Goal: Transaction & Acquisition: Purchase product/service

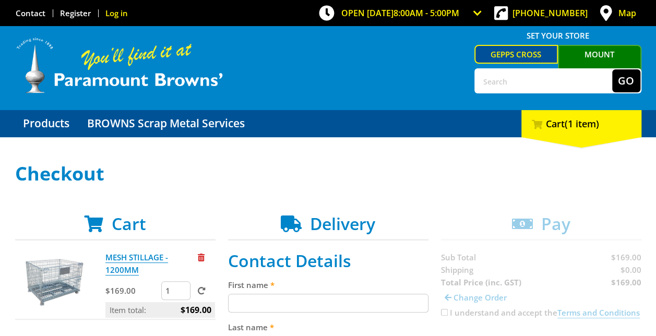
click at [122, 18] on link "Log in" at bounding box center [116, 13] width 22 height 10
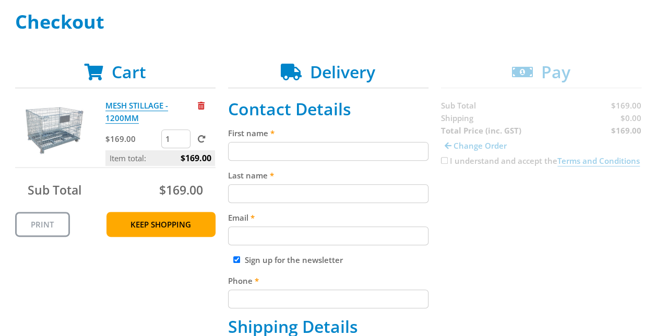
scroll to position [157, 0]
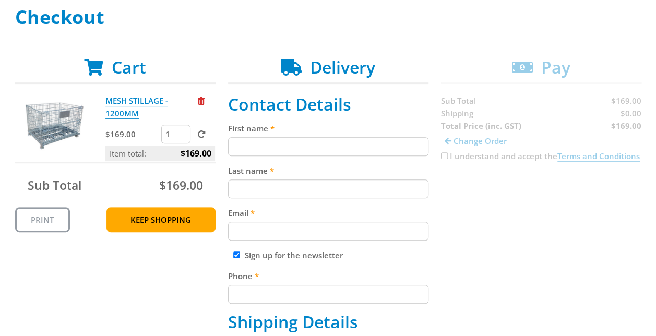
click at [283, 140] on input "First name" at bounding box center [328, 146] width 200 height 19
type input "[PERSON_NAME]"
click at [280, 194] on input "Last name" at bounding box center [328, 189] width 200 height 19
type input "[PERSON_NAME]"
click at [282, 231] on input "Email" at bounding box center [328, 231] width 200 height 19
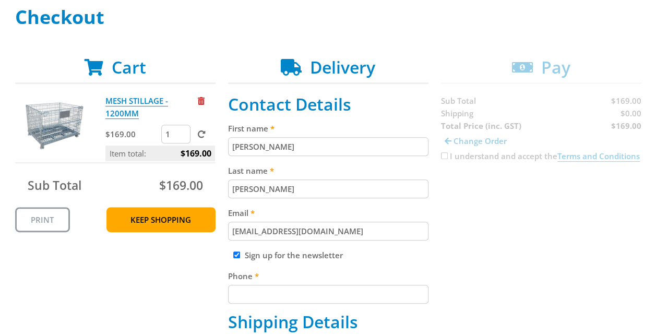
type input "[EMAIL_ADDRESS][DOMAIN_NAME]"
click at [281, 255] on label "Sign up for the newsletter" at bounding box center [294, 255] width 98 height 10
click at [240, 255] on input "Sign up for the newsletter" at bounding box center [236, 255] width 7 height 7
checkbox input "false"
click at [275, 292] on input "Phone" at bounding box center [328, 294] width 200 height 19
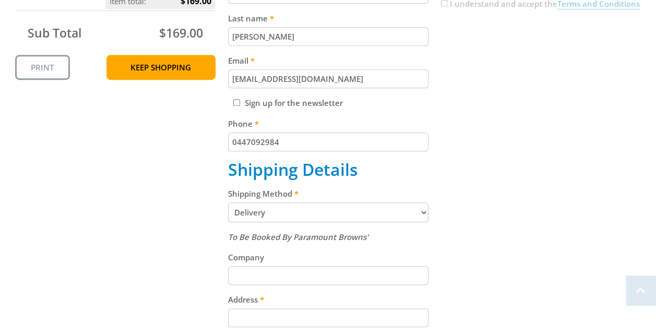
scroll to position [313, 0]
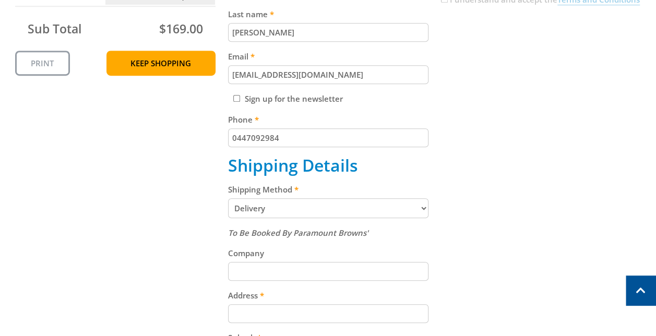
type input "0447092984"
click at [277, 206] on select "Pickup from Gepps Cross Delivery" at bounding box center [328, 208] width 200 height 20
click at [296, 262] on input "Company" at bounding box center [328, 271] width 200 height 19
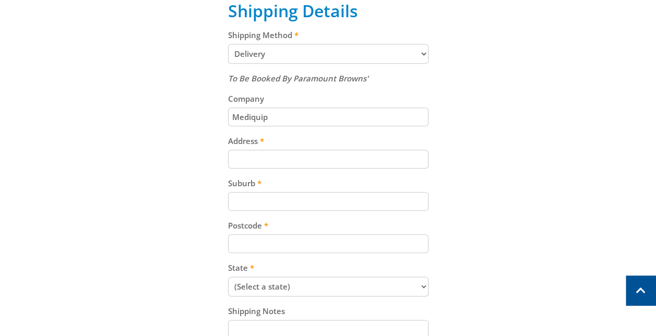
scroll to position [470, 0]
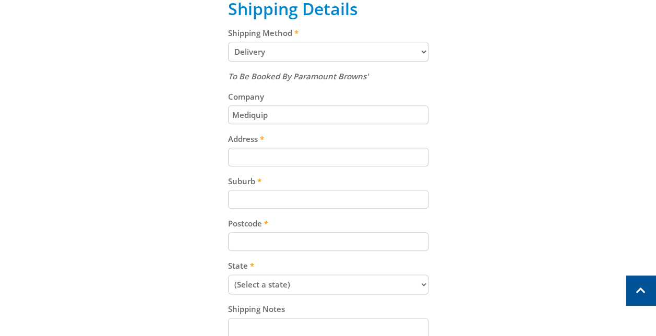
type input "Mediquip"
click at [287, 159] on input "Address" at bounding box center [328, 157] width 200 height 19
type input "U11/ [STREET_ADDRESS]"
click at [281, 197] on input "Suburb" at bounding box center [328, 199] width 200 height 19
type input "Lonsdale"
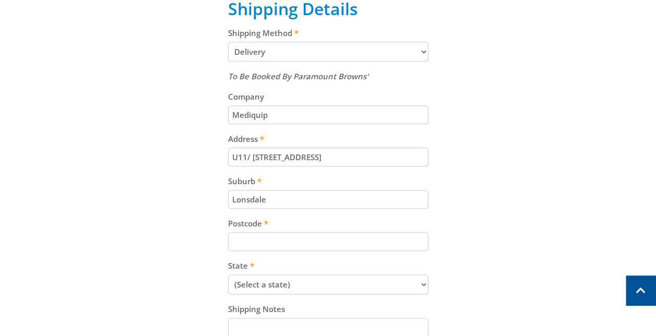
click at [281, 240] on input "Postcode" at bounding box center [328, 241] width 200 height 19
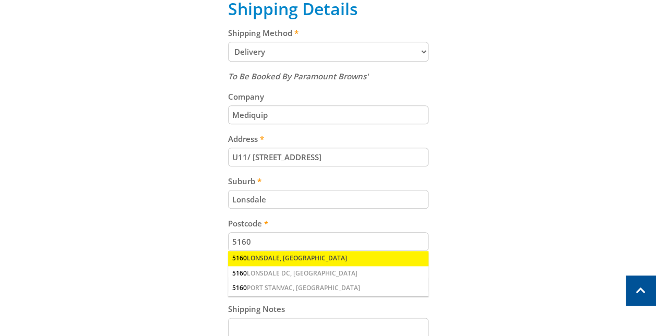
type input "5160"
click at [284, 257] on div "[GEOGRAPHIC_DATA], [GEOGRAPHIC_DATA]" at bounding box center [328, 258] width 200 height 15
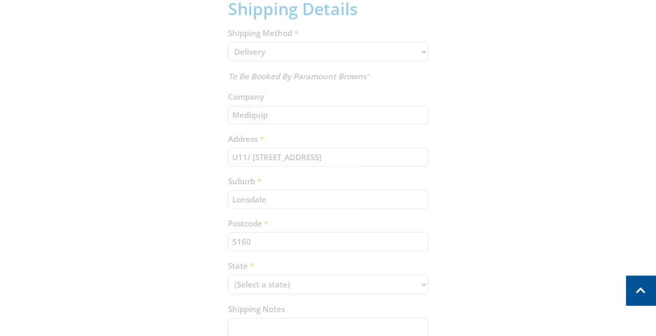
click at [399, 259] on div "Cart MESH STILLAGE - 1200MM $169.00 1 Item total: $169.00 Sub Total $169.00 Pri…" at bounding box center [328, 78] width 627 height 668
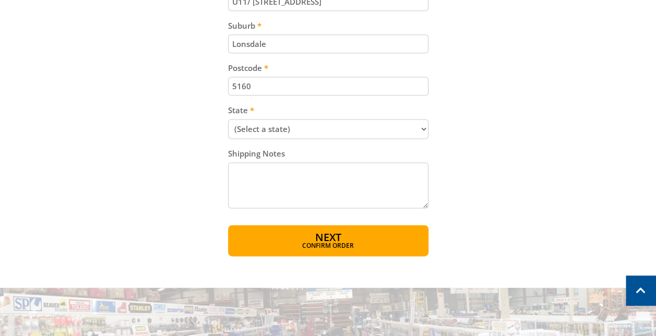
scroll to position [627, 0]
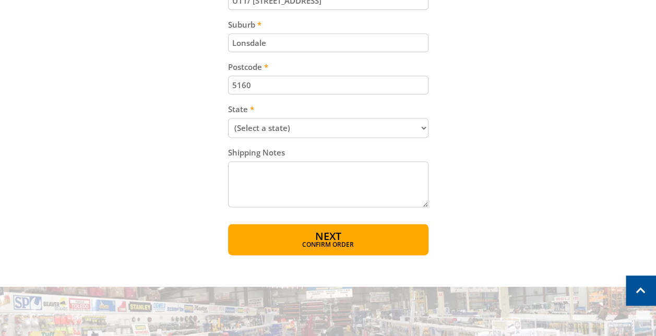
click at [304, 134] on select "(Select a state) [GEOGRAPHIC_DATA] [GEOGRAPHIC_DATA] [GEOGRAPHIC_DATA] [GEOGRAP…" at bounding box center [328, 128] width 200 height 20
select select "SA"
click at [228, 118] on select "(Select a state) [GEOGRAPHIC_DATA] [GEOGRAPHIC_DATA] [GEOGRAPHIC_DATA] [GEOGRAP…" at bounding box center [328, 128] width 200 height 20
click at [272, 169] on textarea "Shipping Notes" at bounding box center [328, 184] width 200 height 46
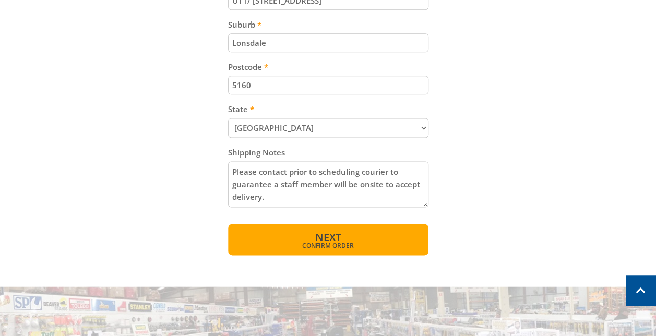
type textarea "Please contact prior to scheduling courier to guarantee a staff member will be …"
click at [304, 235] on button "Next Confirm order" at bounding box center [328, 239] width 200 height 31
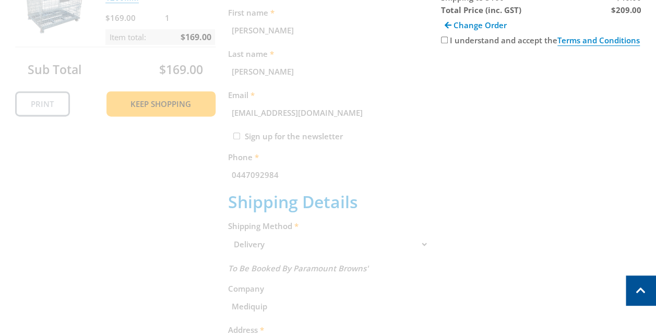
scroll to position [214, 0]
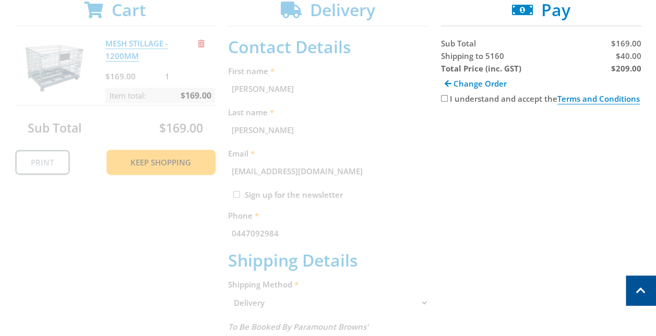
click at [443, 97] on input "I understand and accept the Terms and Conditions" at bounding box center [444, 98] width 7 height 7
checkbox input "true"
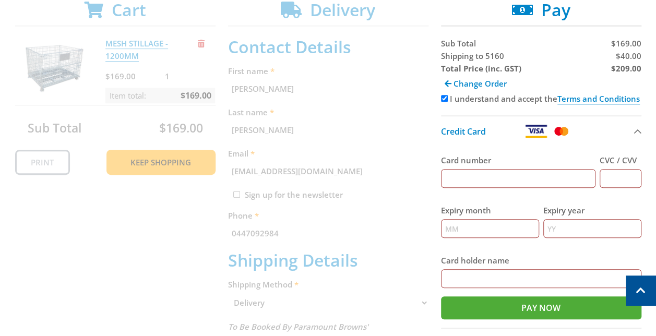
click at [463, 173] on input "Card number" at bounding box center [518, 178] width 155 height 19
drag, startPoint x: 531, startPoint y: 179, endPoint x: 410, endPoint y: 186, distance: 121.4
click at [410, 186] on div "Cart MESH STILLAGE - 1200MM $169.00 1 Item total: $169.00 Sub Total $169.00 Pri…" at bounding box center [328, 328] width 627 height 656
type input "[CREDIT_CARD_NUMBER]"
type input "669"
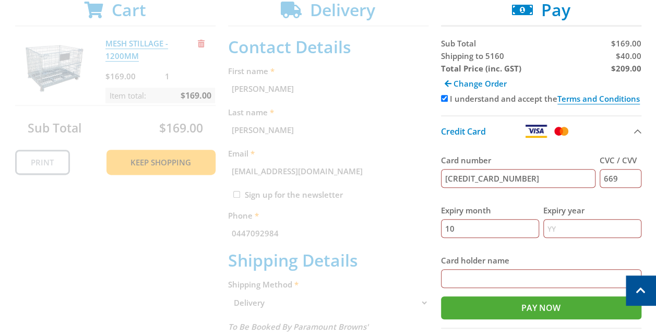
type input "10"
type input "28"
type input "[PERSON_NAME]"
click at [410, 186] on div "Cart MESH STILLAGE - 1200MM $169.00 1 Item total: $169.00 Sub Total $169.00 Pri…" at bounding box center [328, 328] width 627 height 656
click at [527, 305] on input "Pay Now" at bounding box center [541, 308] width 200 height 23
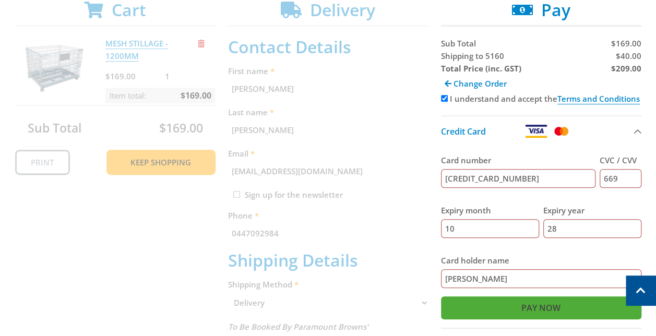
type input "Paying..."
